Goal: Transaction & Acquisition: Book appointment/travel/reservation

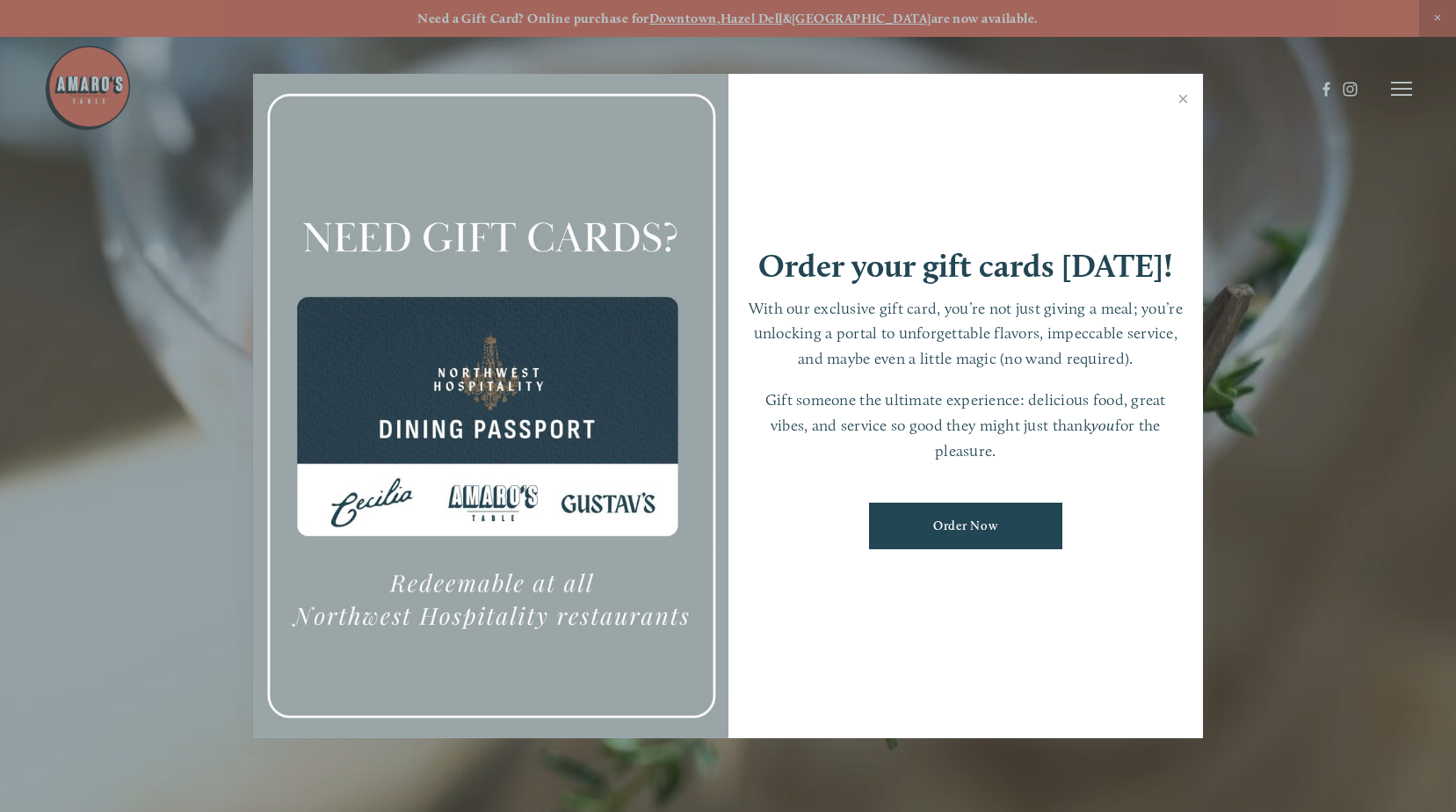
click at [1393, 89] on div at bounding box center [728, 406] width 1456 height 812
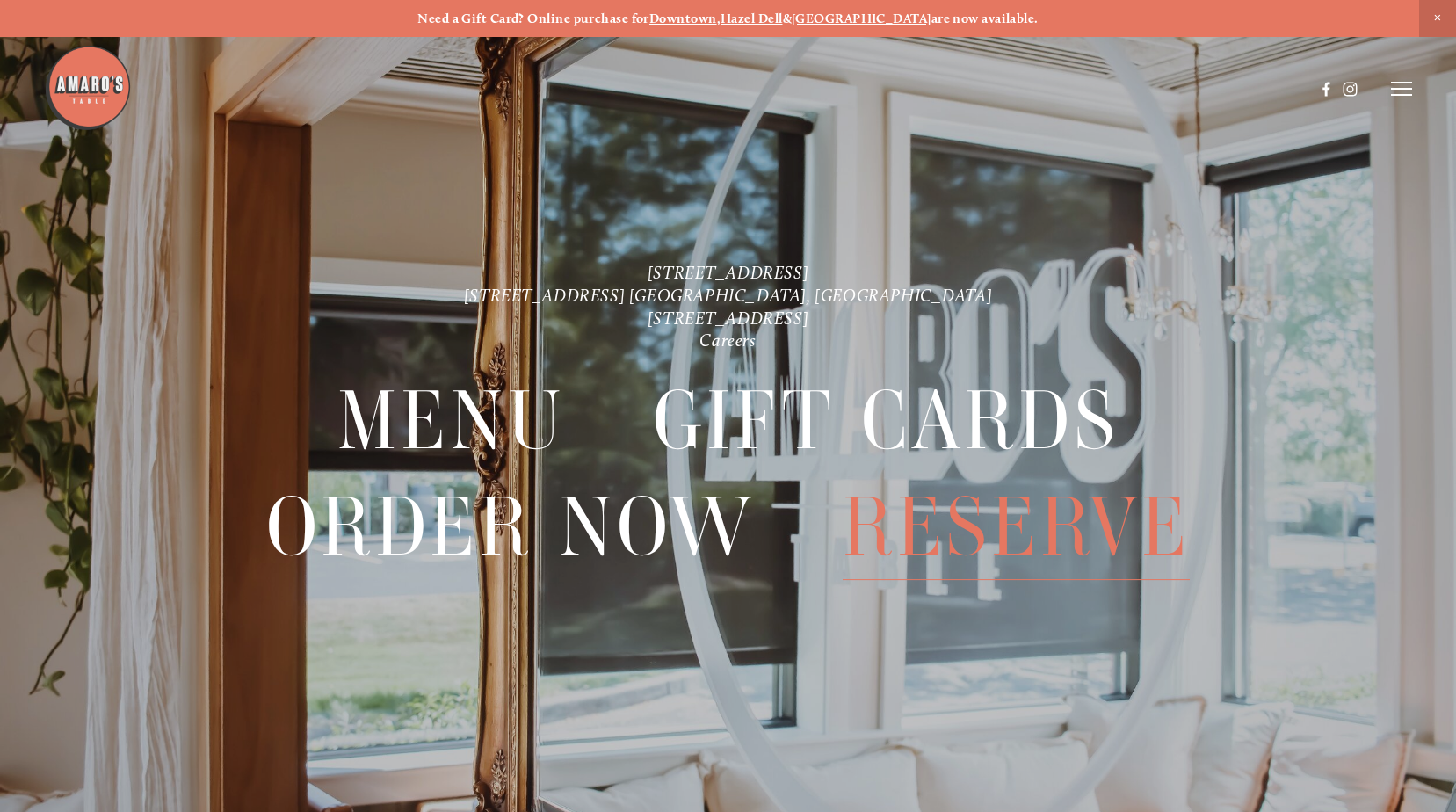
click at [985, 510] on span "Reserve" at bounding box center [1016, 527] width 348 height 106
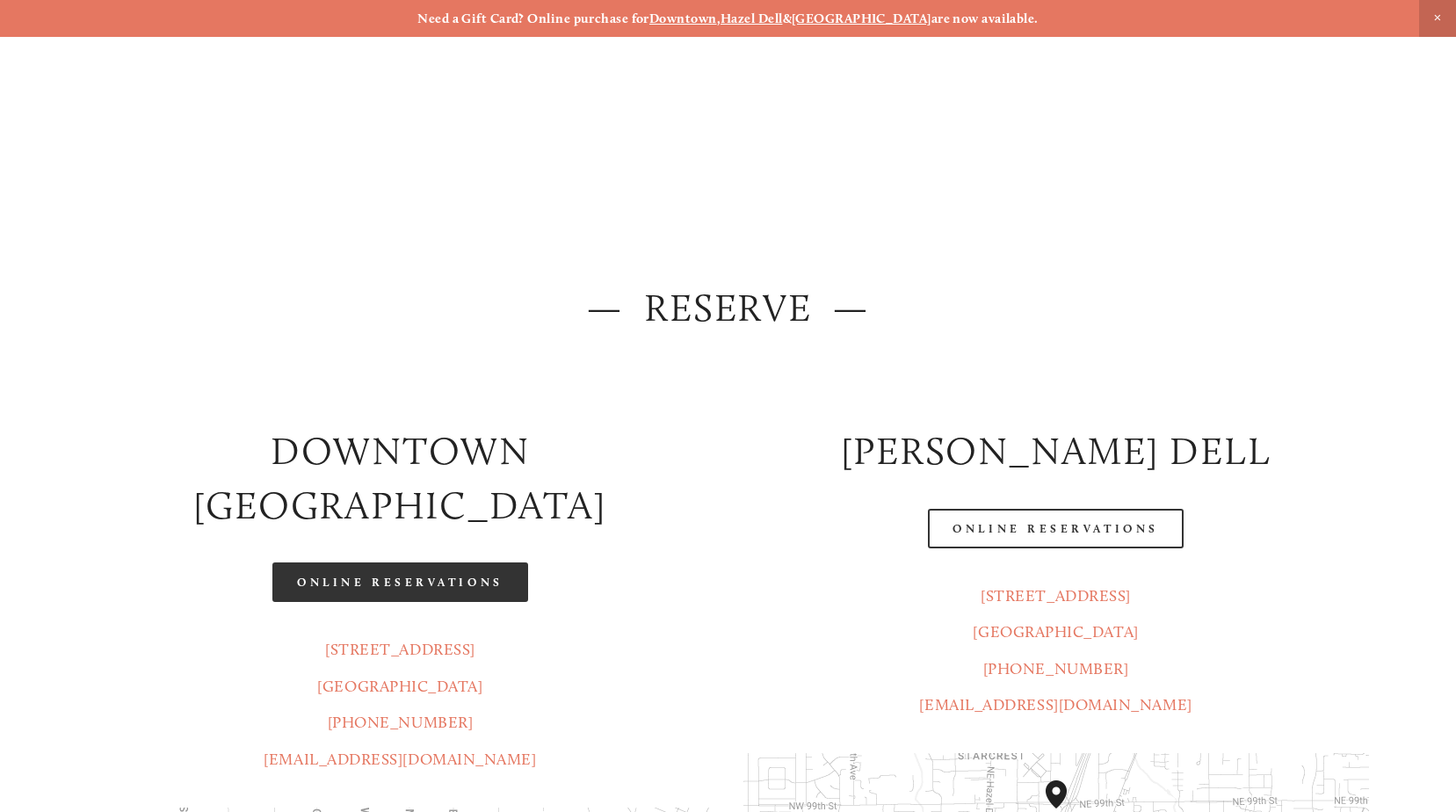
scroll to position [88, 0]
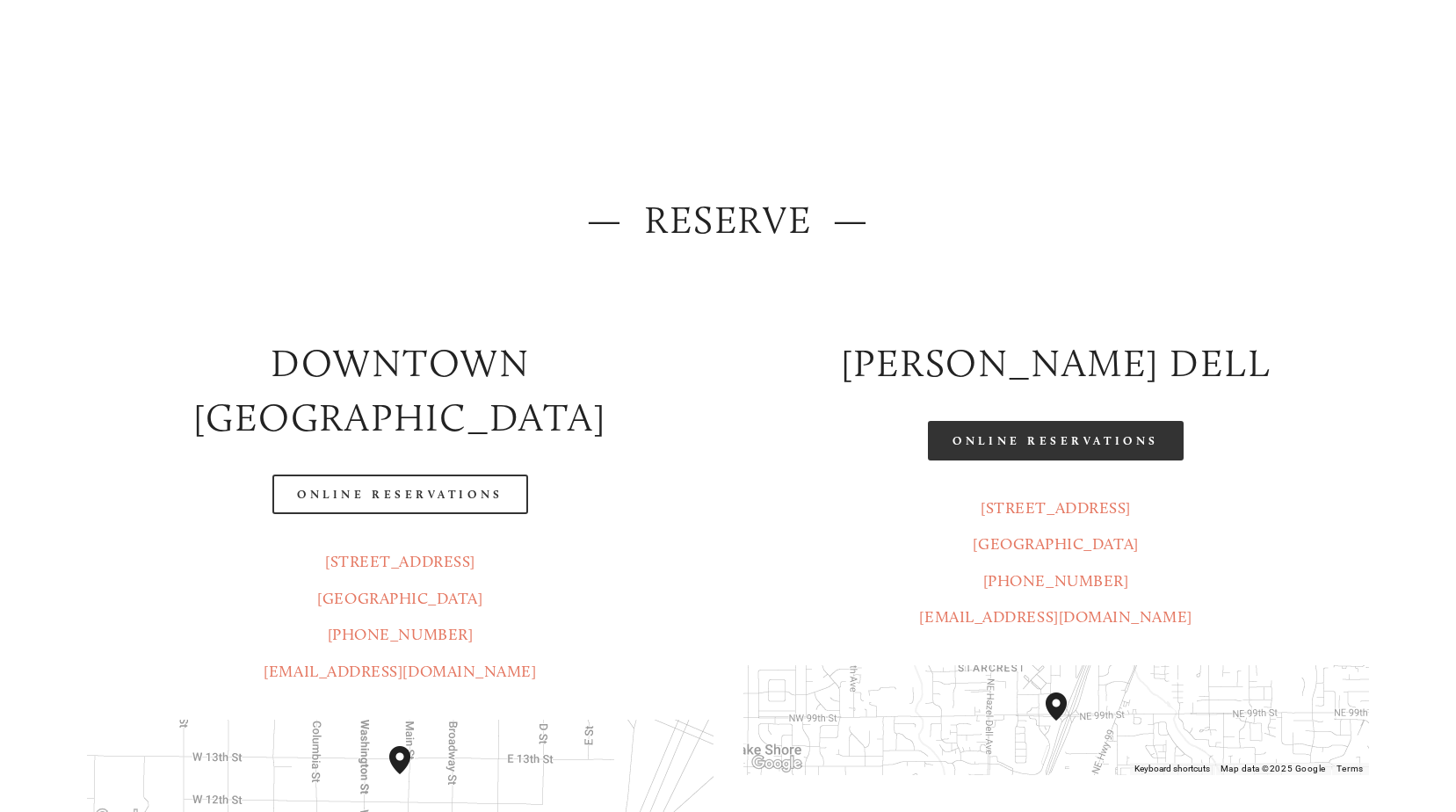
click at [1053, 448] on link "Online Reservations" at bounding box center [1055, 441] width 255 height 40
